Goal: Book appointment/travel/reservation

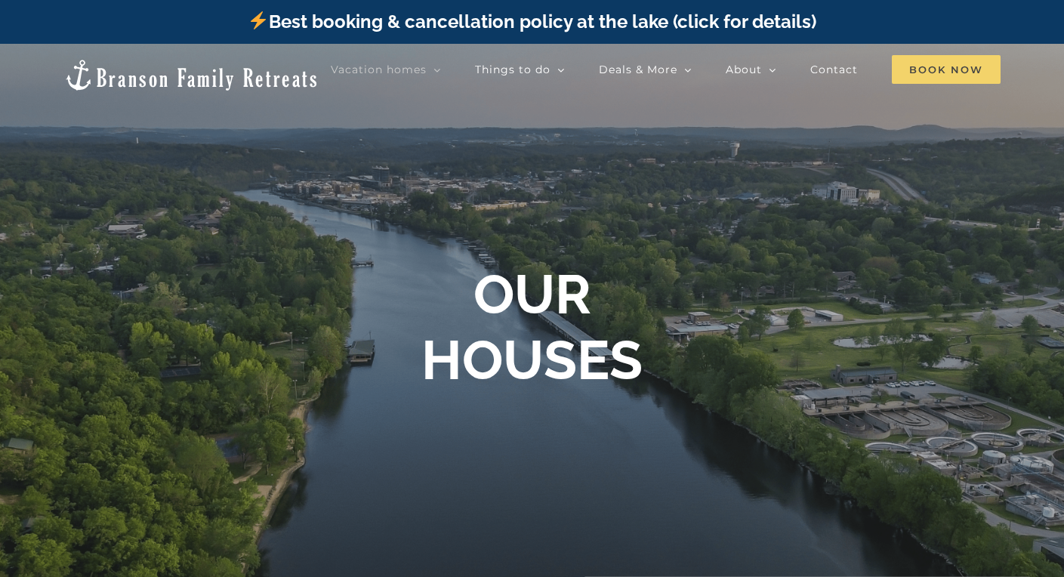
click at [938, 71] on span "Book Now" at bounding box center [945, 69] width 109 height 29
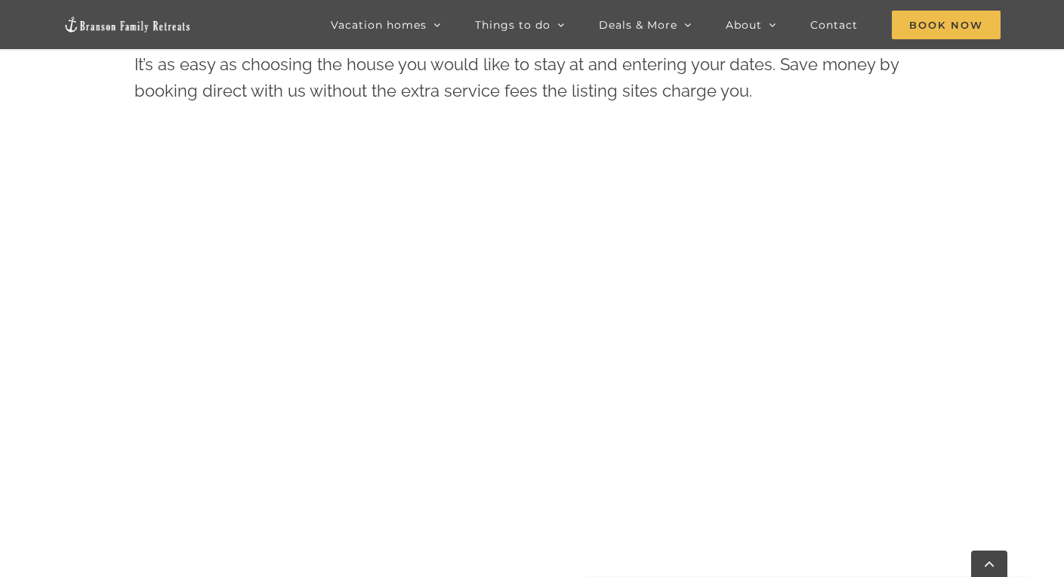
scroll to position [679, 0]
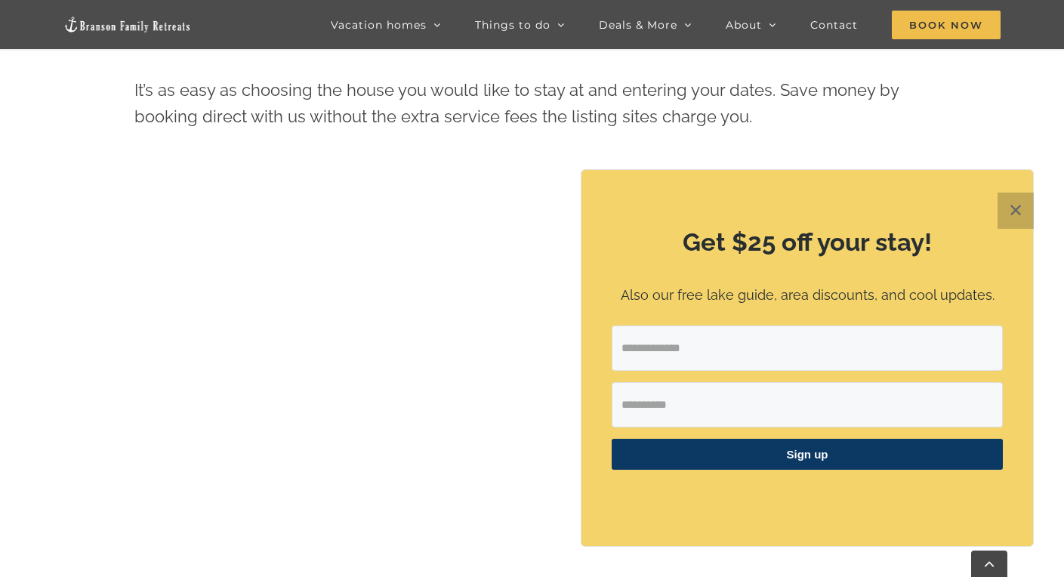
click at [1024, 211] on button "✕" at bounding box center [1015, 210] width 36 height 36
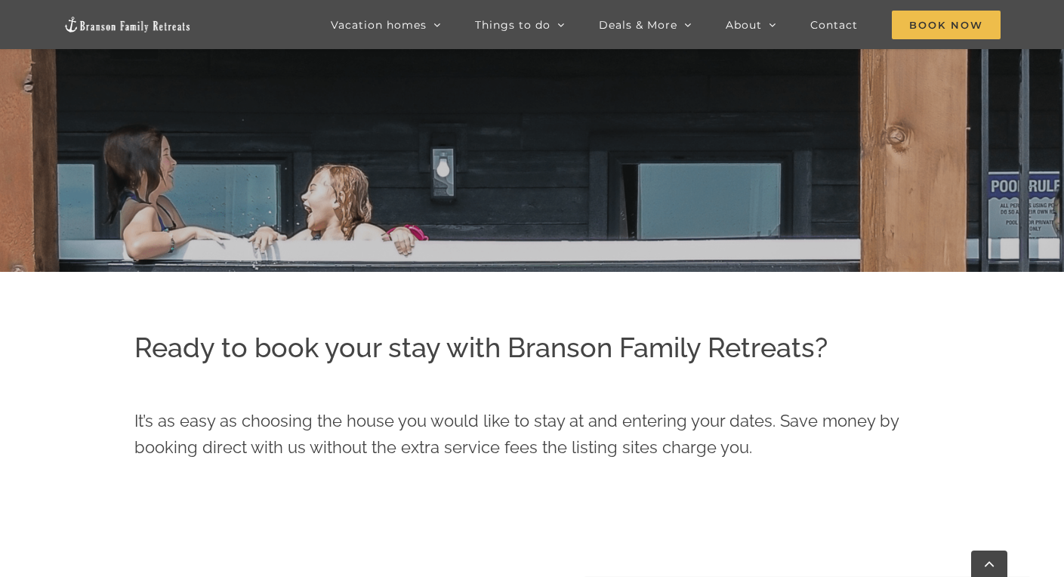
scroll to position [124, 0]
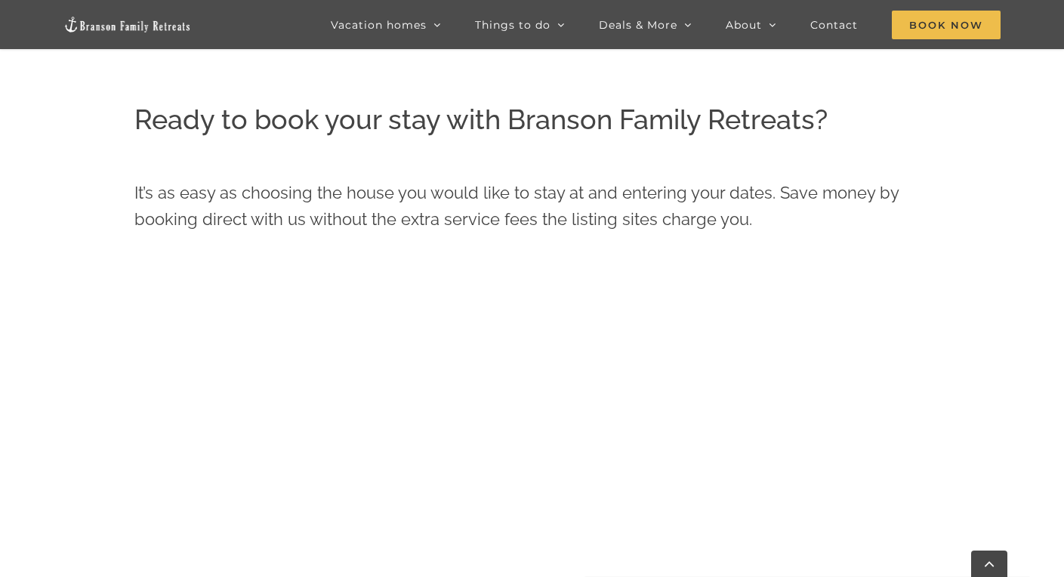
scroll to position [728, 0]
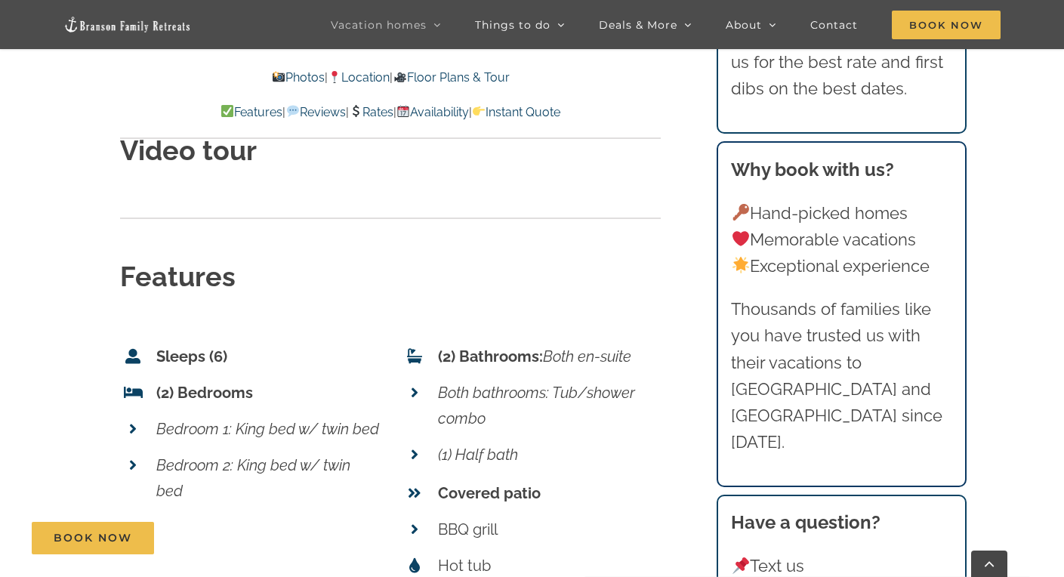
scroll to position [5888, 0]
